Goal: Transaction & Acquisition: Purchase product/service

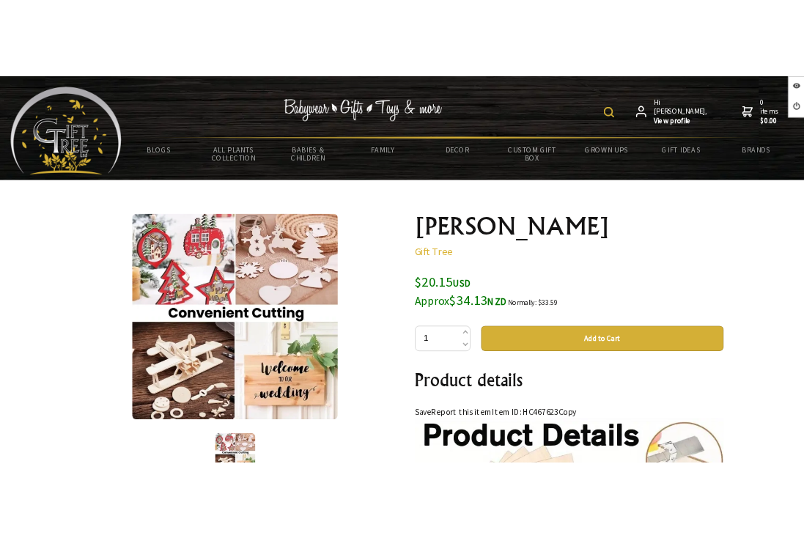
scroll to position [293, 0]
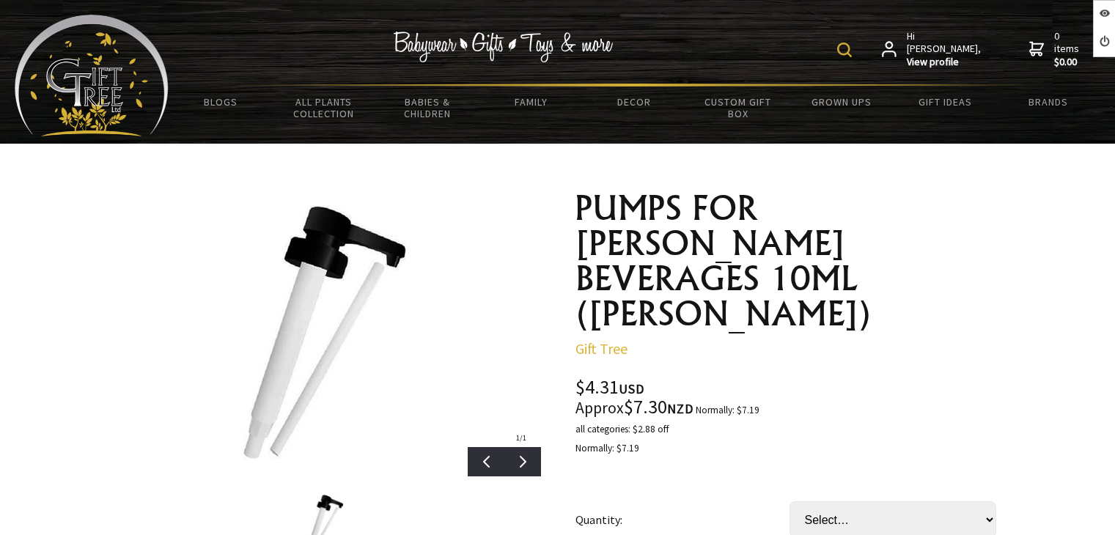
scroll to position [73, 0]
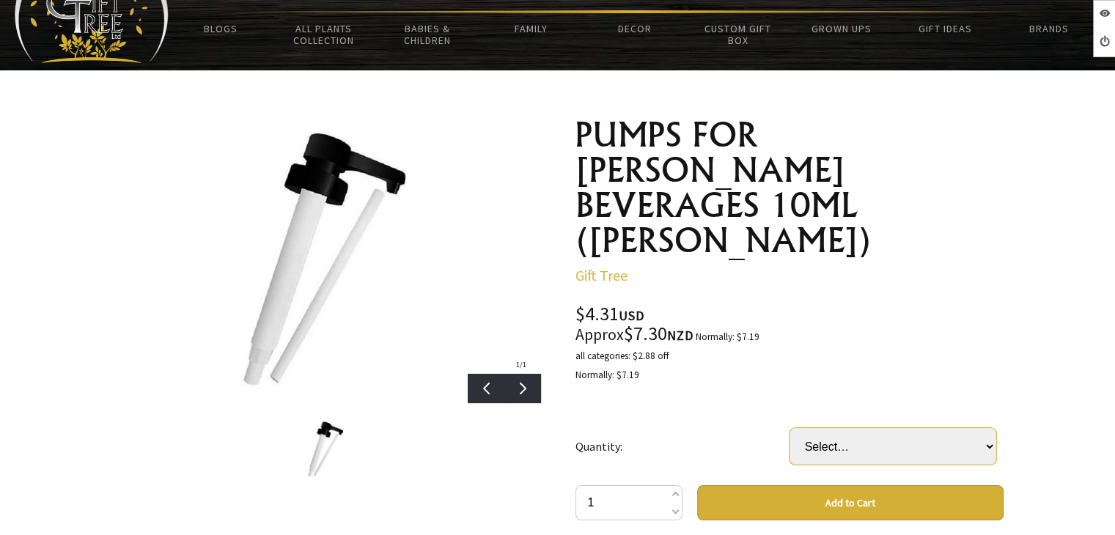
click at [835, 428] on select "Select… 1 EA 1 CTN (10 EA) (+ $80.91)" at bounding box center [892, 446] width 207 height 37
select select "1 EA"
click at [789, 428] on select "Select… 1 EA 1 CTN (10 EA) (+ $80.91)" at bounding box center [892, 446] width 207 height 37
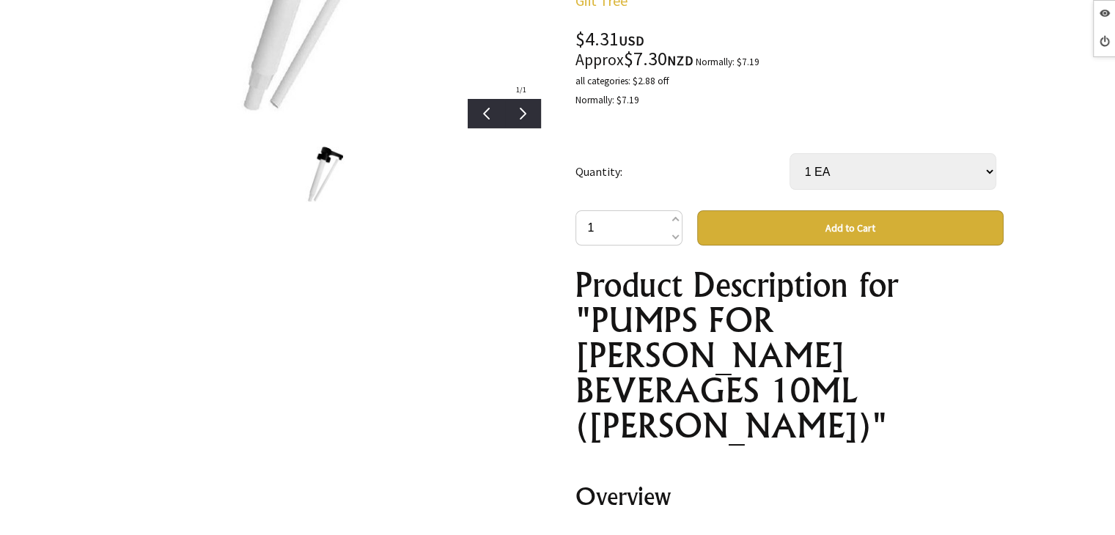
scroll to position [0, 0]
